Goal: Information Seeking & Learning: Learn about a topic

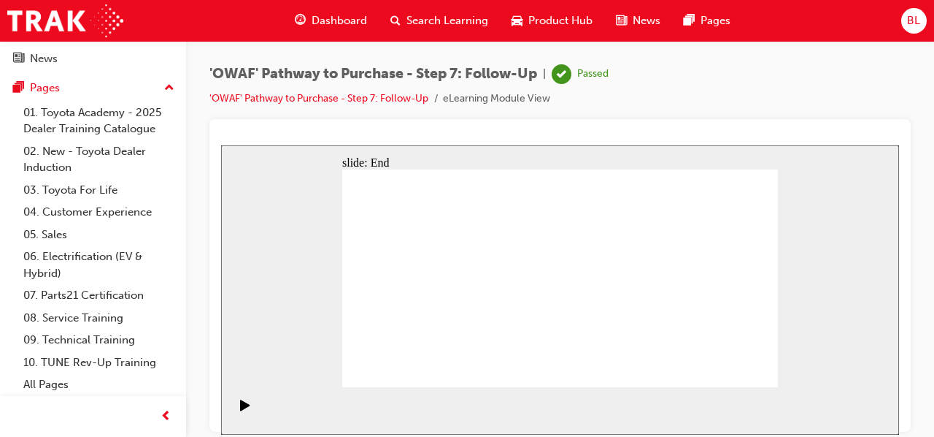
click at [330, 20] on span "Dashboard" at bounding box center [339, 20] width 55 height 17
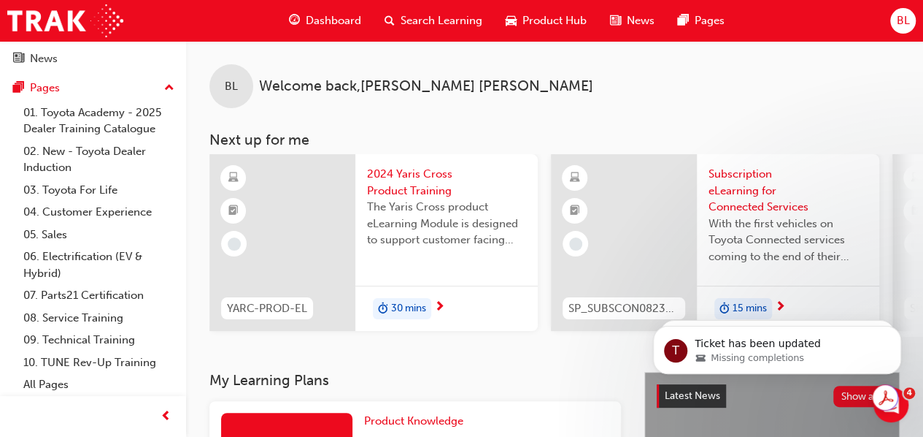
click at [450, 16] on span "Search Learning" at bounding box center [442, 20] width 82 height 17
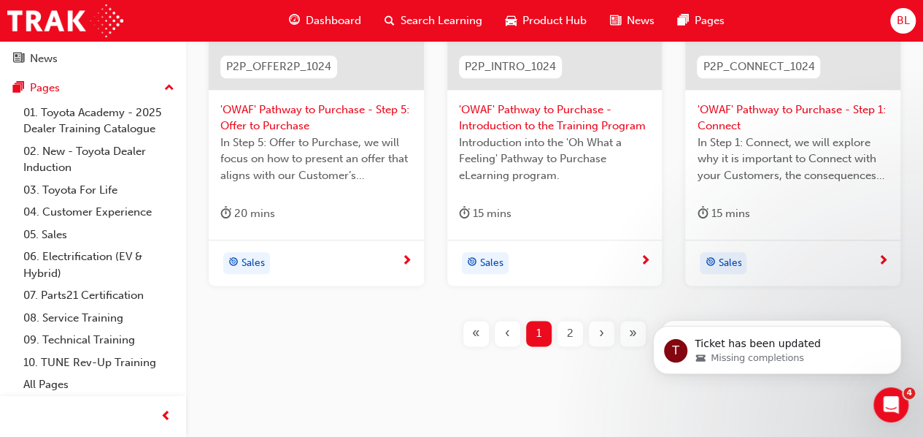
scroll to position [784, 0]
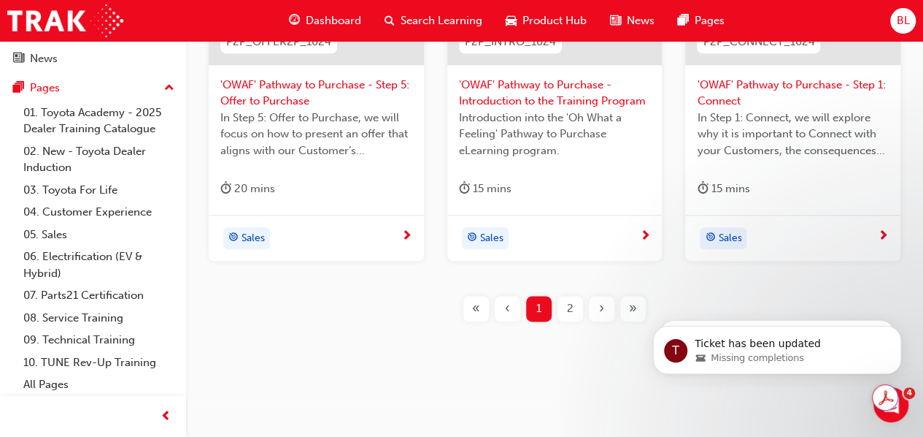
click at [565, 304] on div "2" at bounding box center [571, 309] width 26 height 26
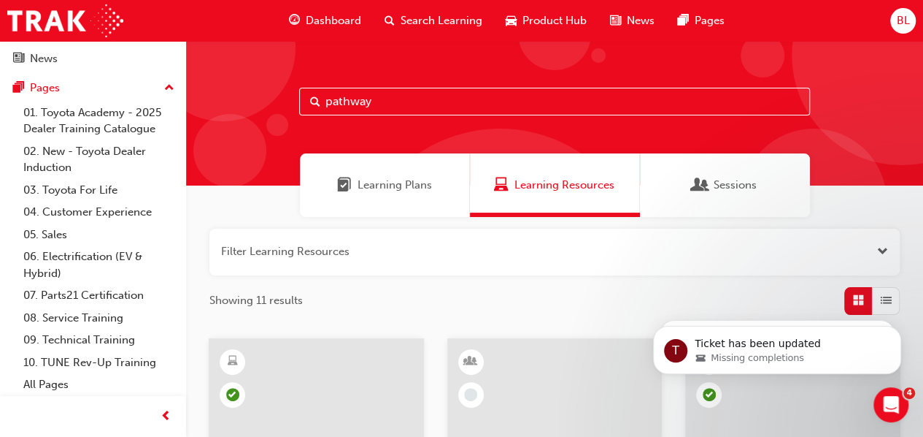
click at [391, 105] on input "pathway" at bounding box center [554, 102] width 511 height 28
type input "pathway to purchase"
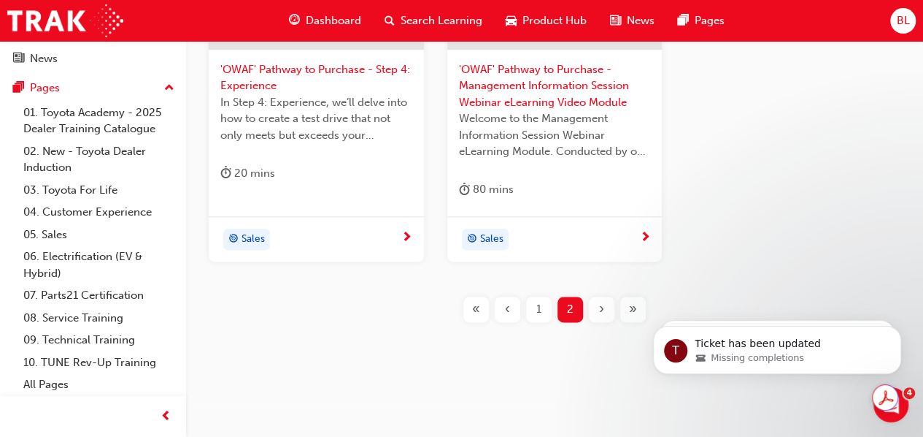
scroll to position [801, 0]
click at [532, 310] on div "1" at bounding box center [539, 308] width 26 height 26
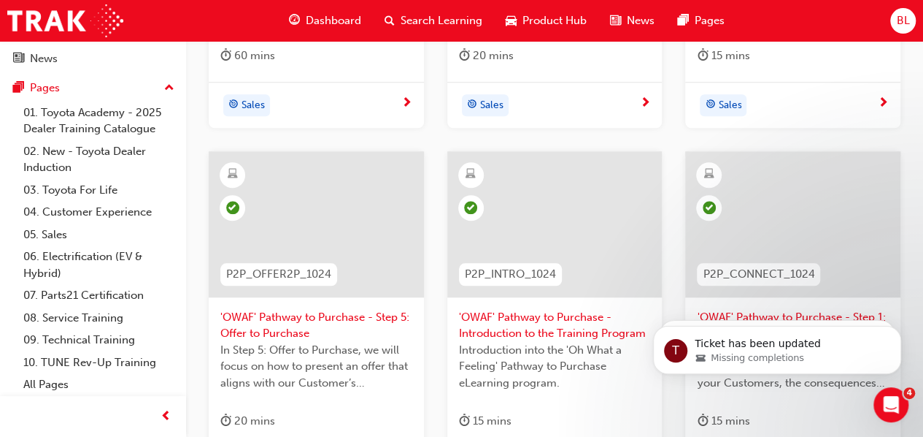
scroll to position [657, 0]
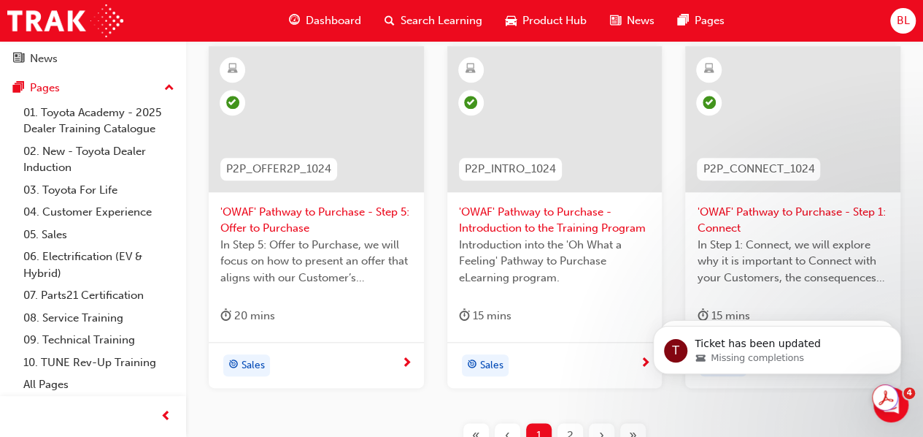
click at [672, 221] on div "P2P_INTRO_1024 'OWAF' Pathway to Purchase - Introduction to the Training Progra…" at bounding box center [555, 217] width 239 height 342
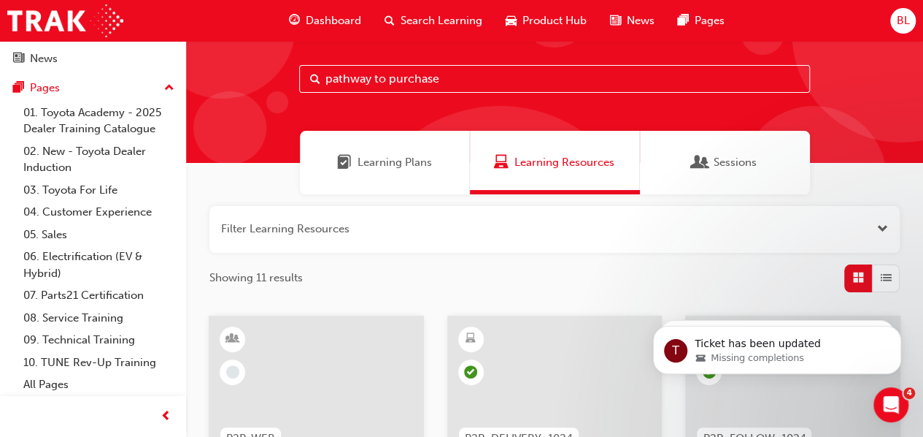
scroll to position [0, 0]
